Goal: Information Seeking & Learning: Understand process/instructions

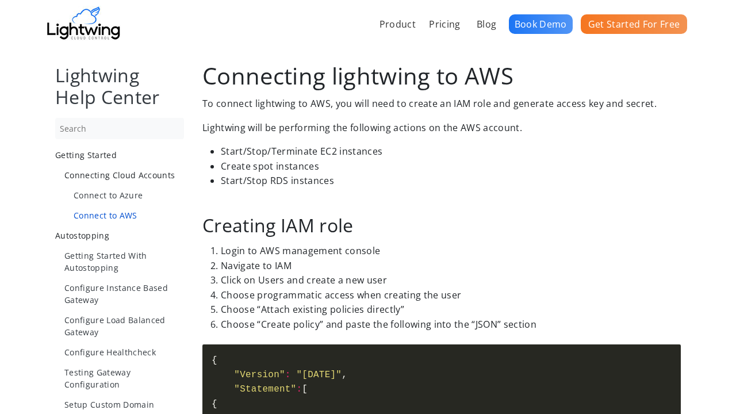
scroll to position [841, 0]
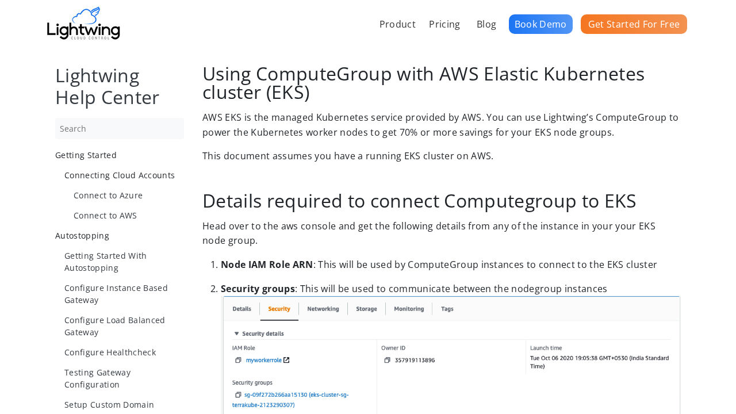
scroll to position [1687, 0]
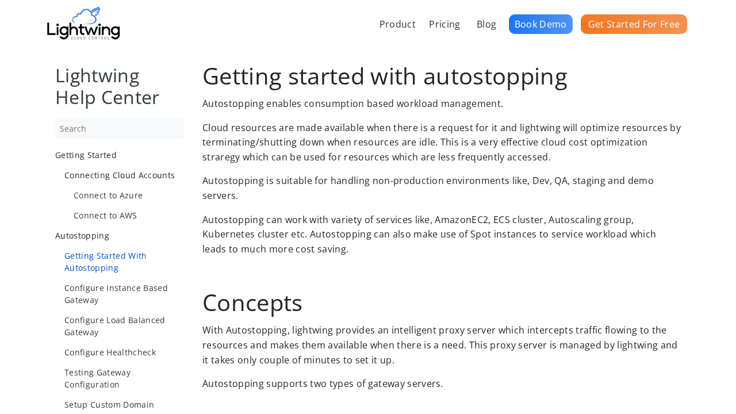
scroll to position [809, 0]
